Goal: Transaction & Acquisition: Obtain resource

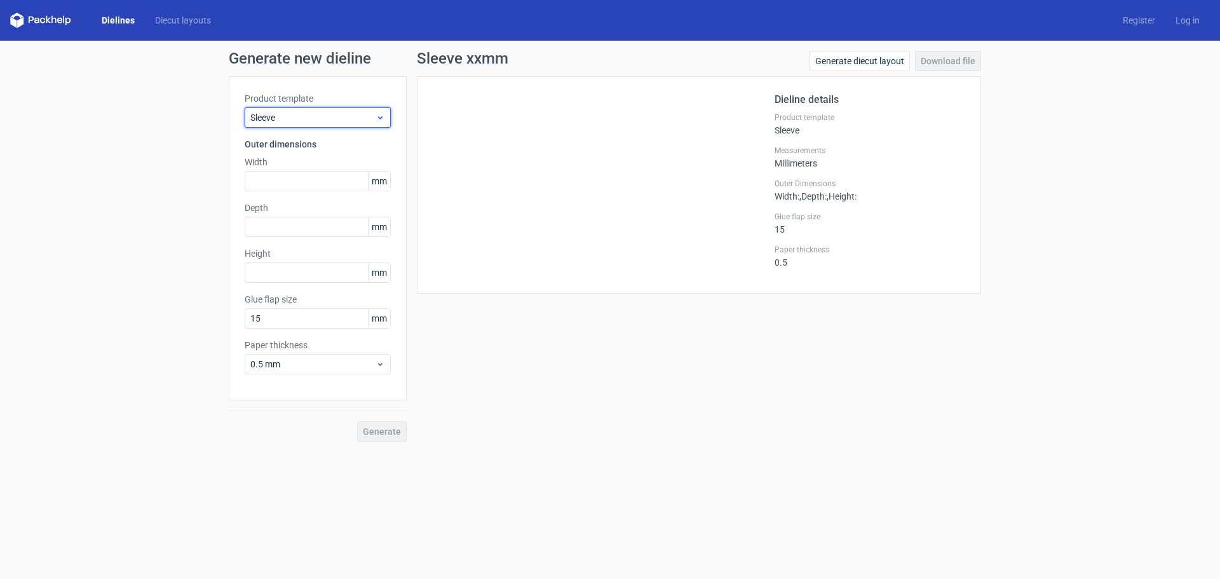
click at [326, 123] on span "Sleeve" at bounding box center [312, 117] width 125 height 13
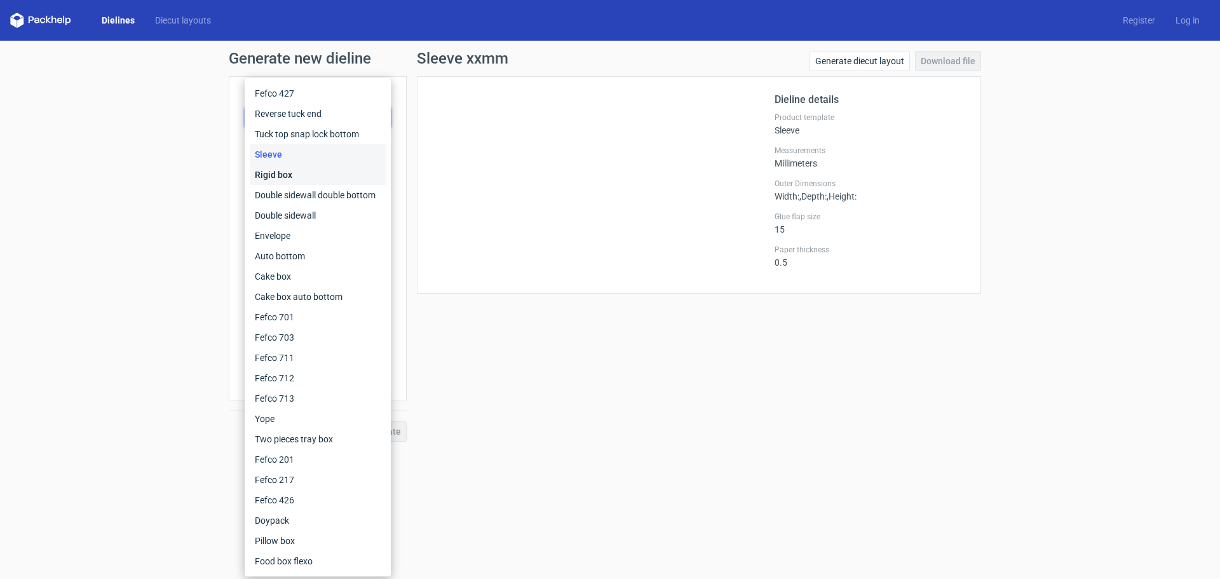
click at [310, 171] on div "Rigid box" at bounding box center [318, 175] width 136 height 20
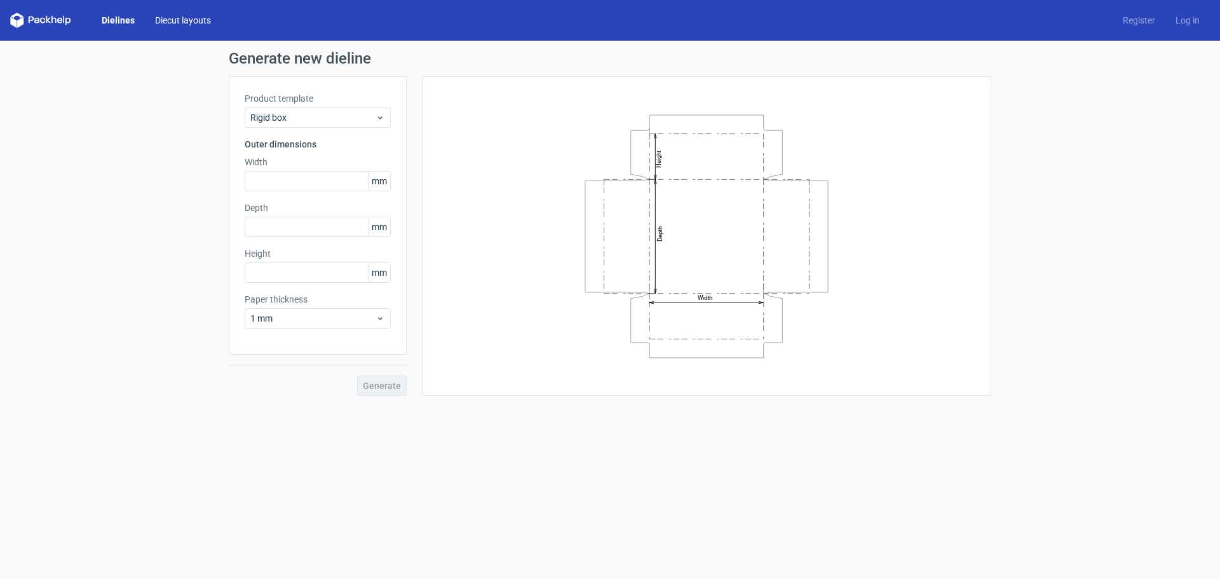
click at [202, 15] on link "Diecut layouts" at bounding box center [183, 20] width 76 height 13
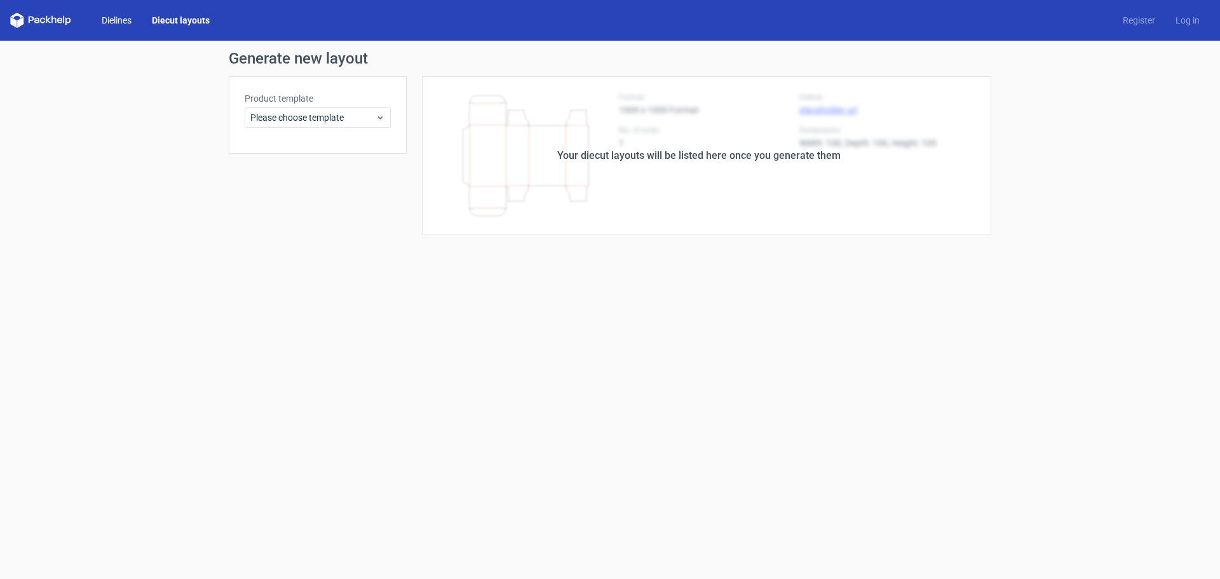
click at [106, 19] on link "Dielines" at bounding box center [116, 20] width 50 height 13
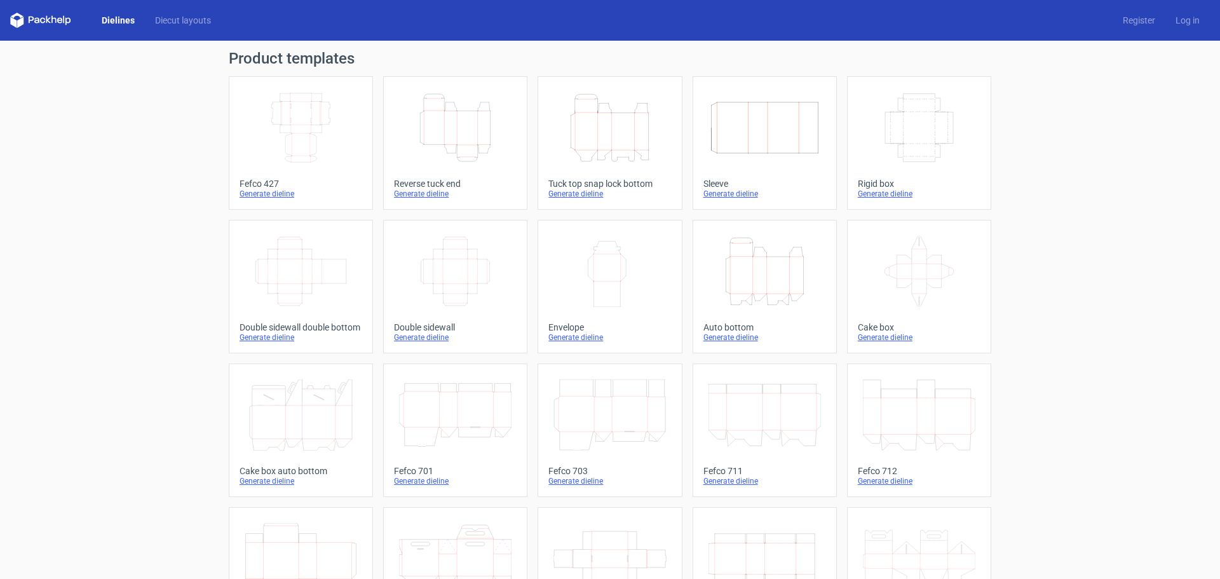
click at [893, 190] on div "Generate dieline" at bounding box center [919, 194] width 123 height 10
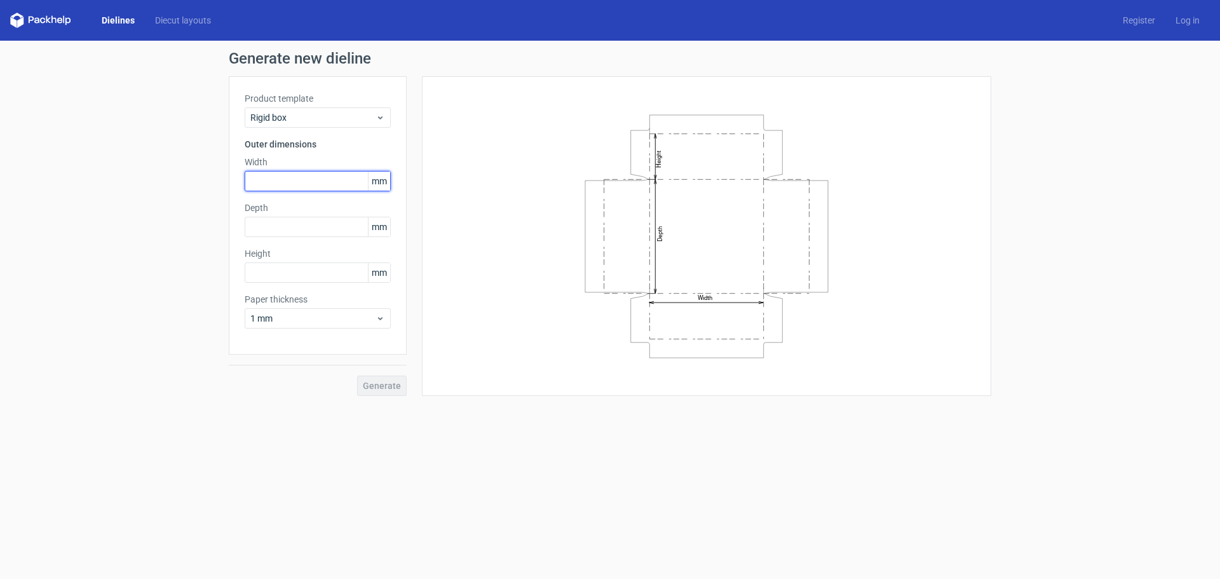
click at [329, 178] on input "text" at bounding box center [318, 181] width 146 height 20
type input "200"
type input "100"
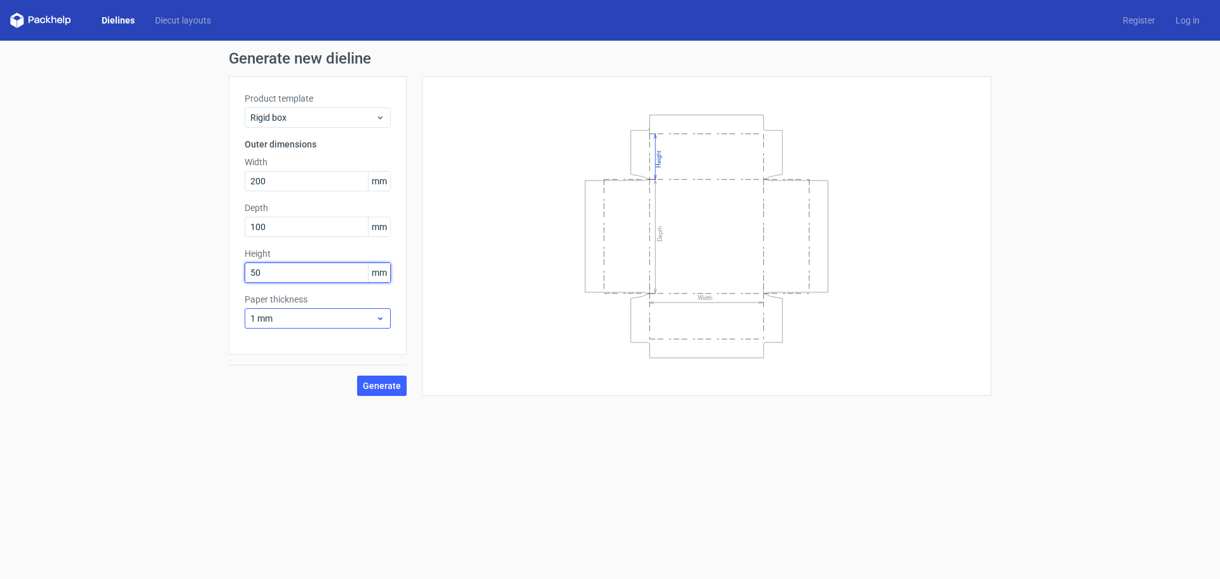
type input "50"
click at [349, 320] on span "1 mm" at bounding box center [312, 318] width 125 height 13
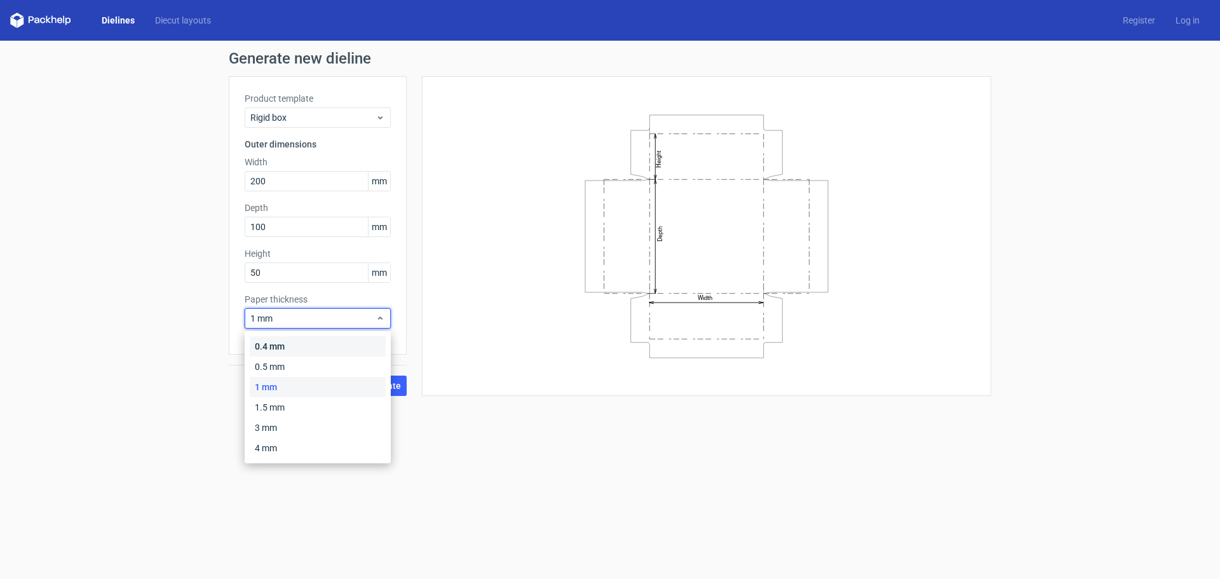
click at [321, 349] on div "0.4 mm" at bounding box center [318, 346] width 136 height 20
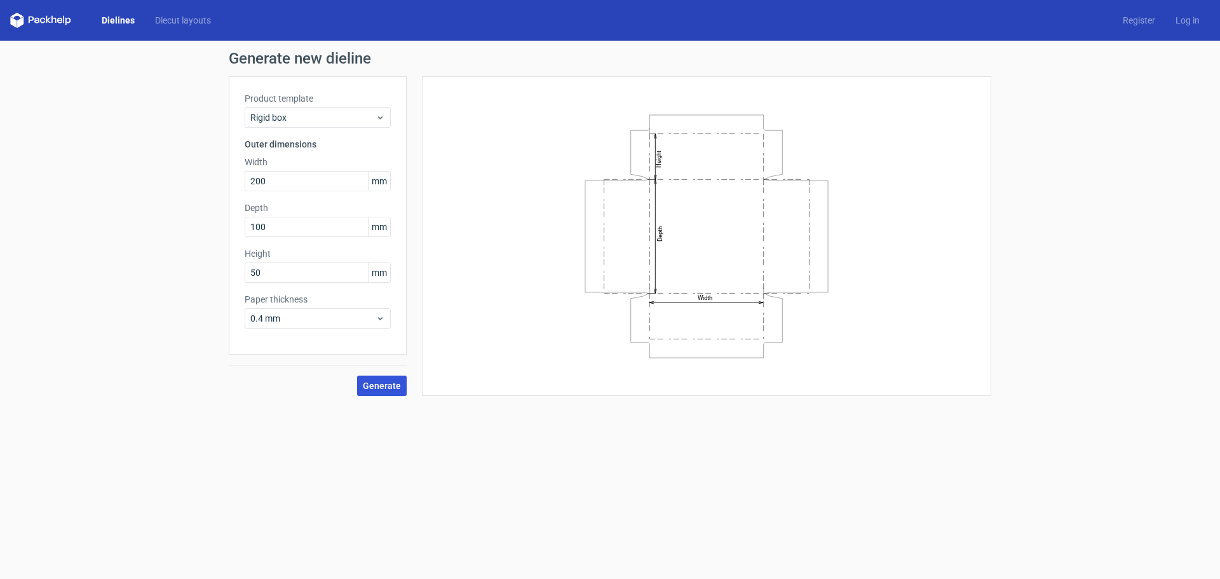
click at [380, 386] on span "Generate" at bounding box center [382, 385] width 38 height 9
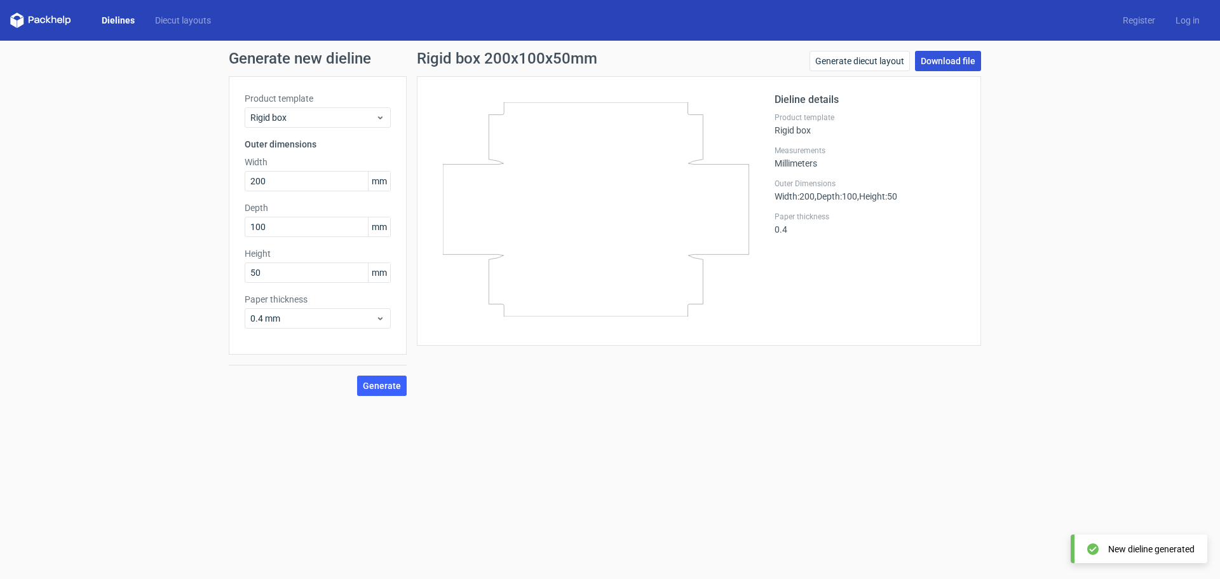
click at [953, 66] on link "Download file" at bounding box center [948, 61] width 66 height 20
